Goal: Task Accomplishment & Management: Complete application form

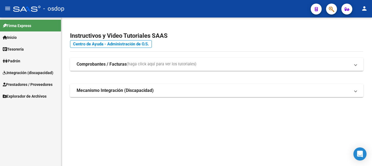
click at [23, 84] on span "Prestadores / Proveedores" at bounding box center [28, 85] width 50 height 6
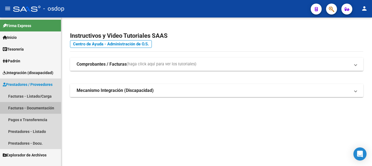
click at [29, 104] on link "Facturas - Documentación" at bounding box center [30, 108] width 61 height 12
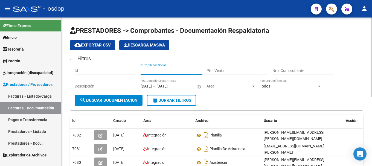
paste input "27395260117"
type input "27395260117"
click at [104, 100] on span "search Buscar Documentacion" at bounding box center [109, 100] width 58 height 5
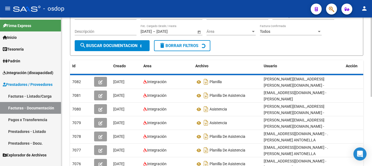
scroll to position [52, 0]
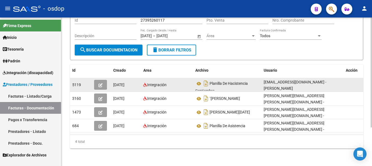
click at [100, 84] on icon "button" at bounding box center [100, 85] width 4 height 4
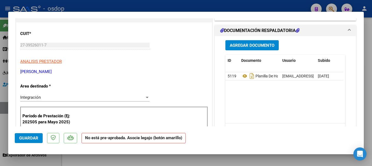
scroll to position [0, 0]
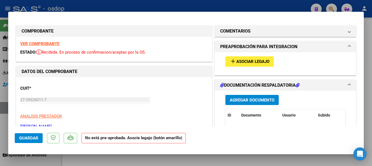
click at [242, 62] on span "Asociar Legajo" at bounding box center [252, 61] width 33 height 5
click at [247, 64] on span "Asociar Legajo" at bounding box center [252, 61] width 33 height 5
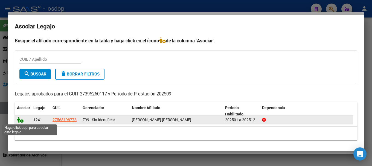
click at [19, 119] on icon at bounding box center [20, 120] width 7 height 6
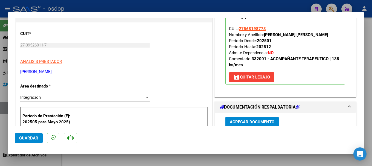
scroll to position [82, 0]
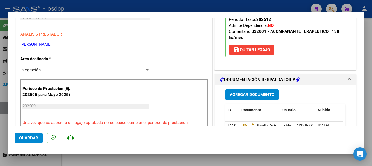
click at [28, 136] on span "Guardar" at bounding box center [28, 138] width 19 height 5
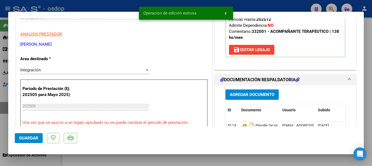
click at [103, 7] on div at bounding box center [186, 83] width 372 height 166
type input "$ 0,00"
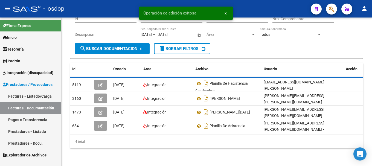
scroll to position [52, 0]
